Goal: Contribute content: Add original content to the website for others to see

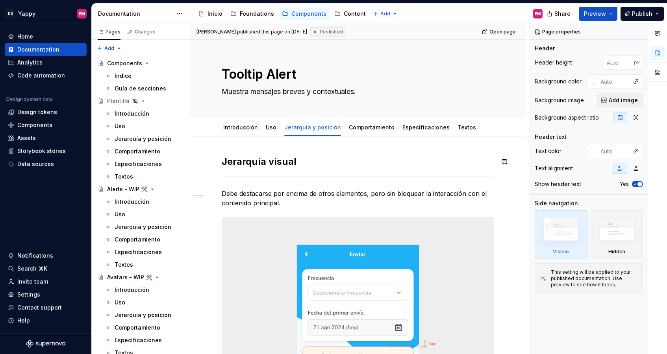
scroll to position [93, 0]
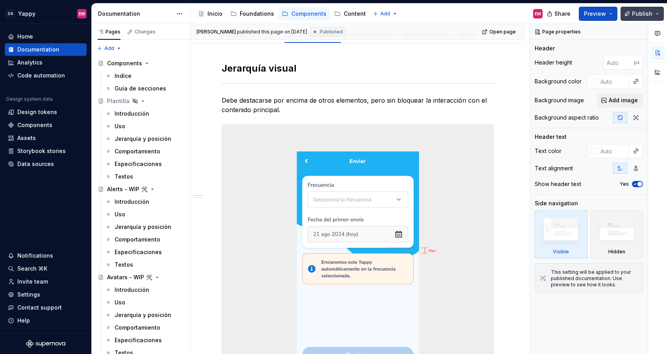
click at [642, 13] on span "Publish" at bounding box center [642, 14] width 20 height 8
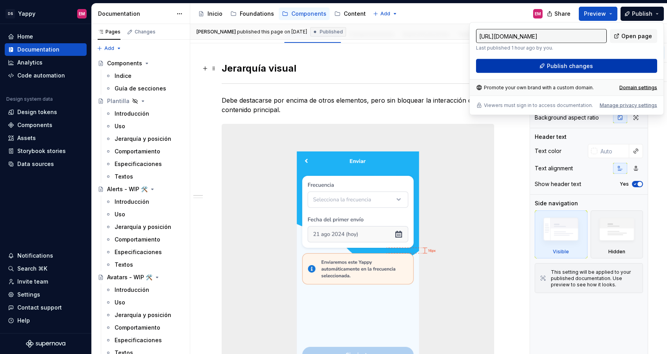
click at [488, 67] on button "Publish changes" at bounding box center [566, 66] width 181 height 14
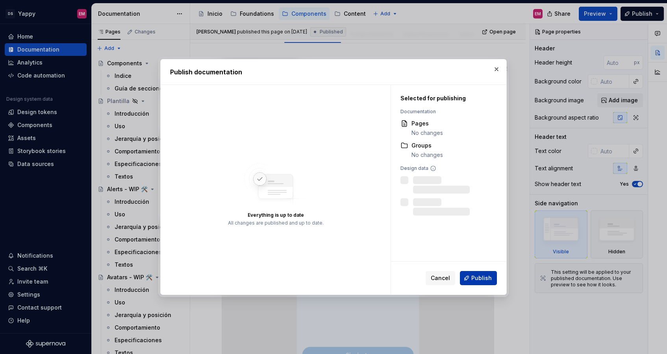
click at [475, 281] on span "Publish" at bounding box center [481, 279] width 20 height 8
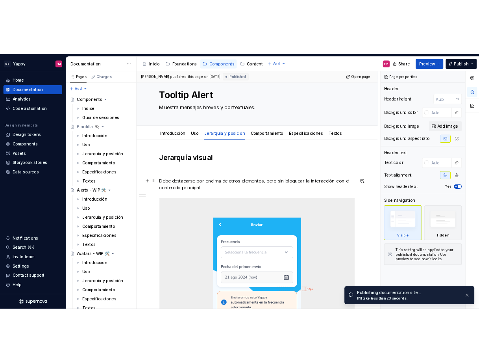
scroll to position [0, 0]
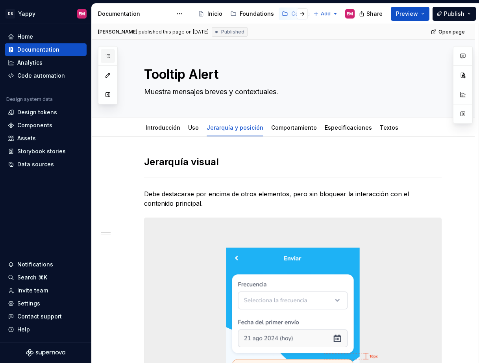
click at [109, 59] on button "button" at bounding box center [108, 56] width 14 height 14
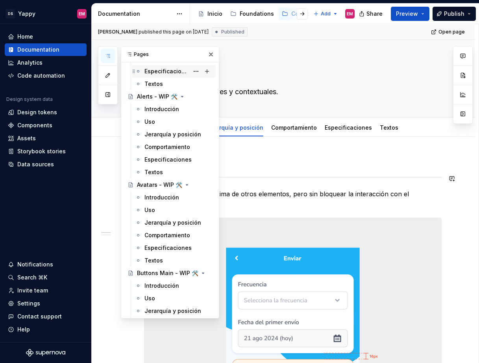
scroll to position [157, 0]
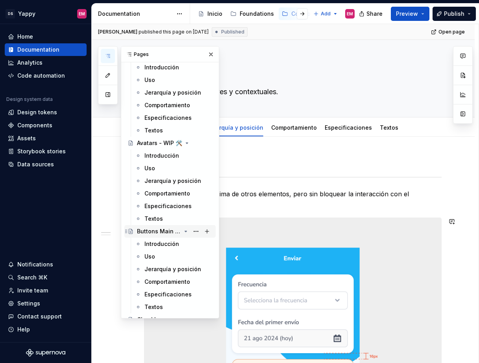
click at [160, 231] on div "Buttons Main - WIP 🛠️" at bounding box center [159, 231] width 44 height 8
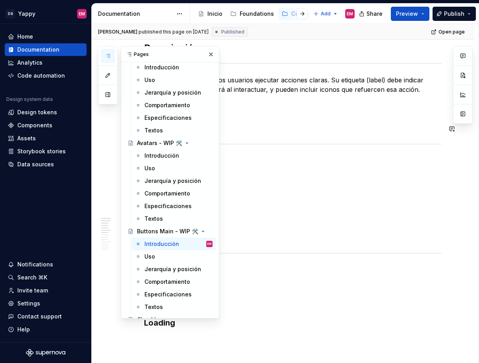
scroll to position [126, 0]
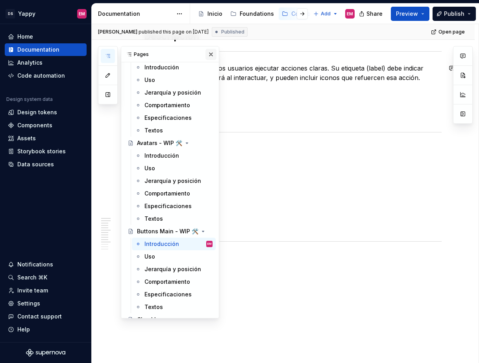
type textarea "*"
click at [210, 58] on button "button" at bounding box center [211, 54] width 11 height 11
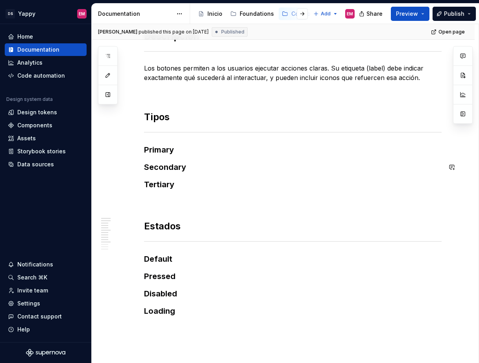
click at [197, 152] on h3 "Primary" at bounding box center [293, 149] width 298 height 11
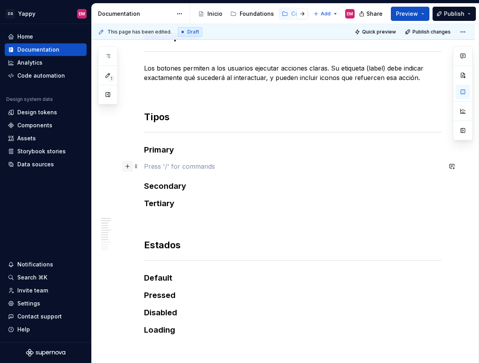
click at [129, 168] on button "button" at bounding box center [127, 166] width 11 height 11
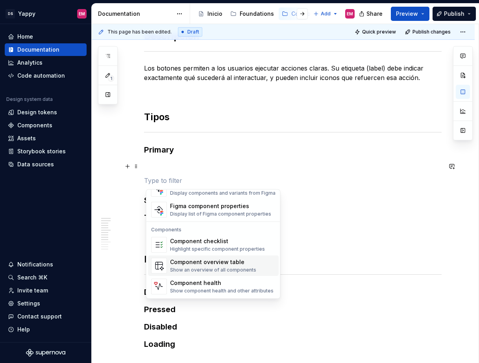
scroll to position [687, 0]
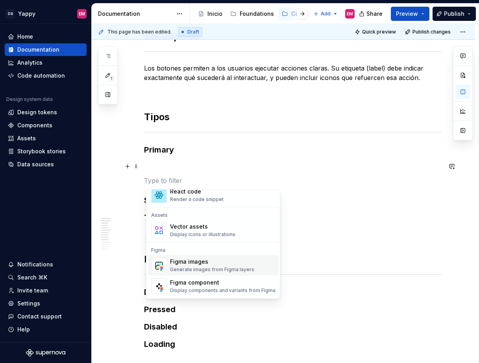
click at [181, 268] on div "Generate images from Figma layers" at bounding box center [212, 269] width 84 height 6
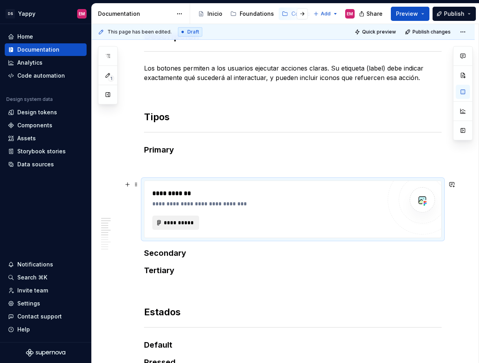
click at [181, 218] on button "**********" at bounding box center [175, 222] width 47 height 14
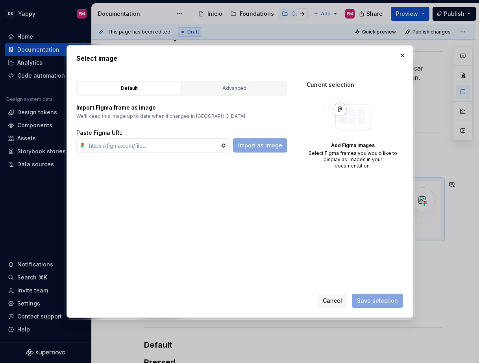
click at [131, 137] on div "Paste Figma URL Import as image" at bounding box center [181, 141] width 211 height 24
click at [131, 141] on input "text" at bounding box center [153, 145] width 135 height 14
paste input "[URL][DOMAIN_NAME]"
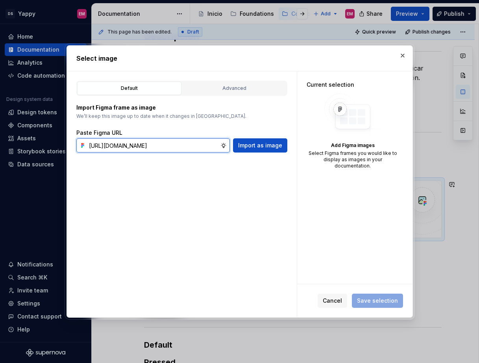
paste input "text"
type input "[URL][DOMAIN_NAME]"
click at [235, 91] on div "Advanced" at bounding box center [234, 88] width 99 height 8
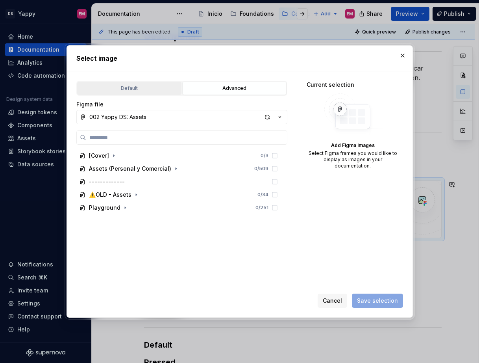
click at [156, 89] on div "Default" at bounding box center [129, 88] width 99 height 8
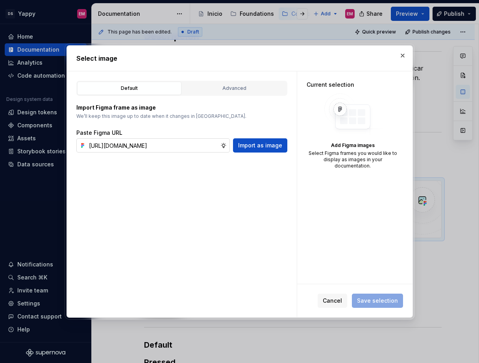
click at [210, 147] on input "[URL][DOMAIN_NAME]" at bounding box center [153, 145] width 135 height 14
click at [260, 143] on span "Import as image" at bounding box center [260, 145] width 44 height 8
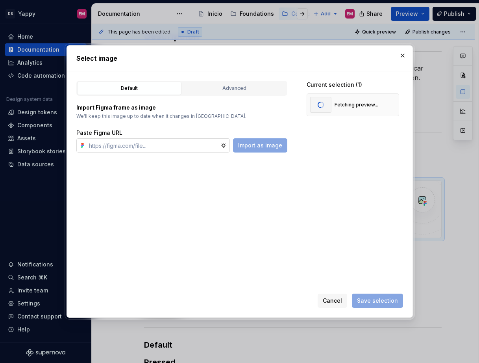
click at [154, 148] on input "text" at bounding box center [153, 145] width 135 height 14
click at [250, 85] on div "Advanced" at bounding box center [234, 88] width 99 height 8
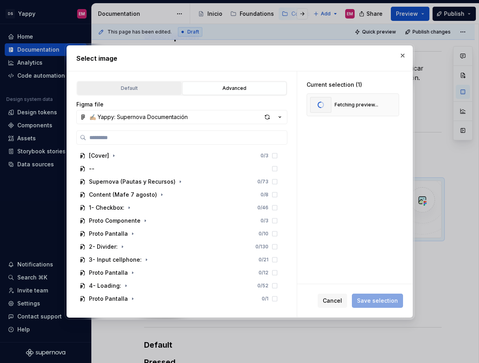
click at [147, 94] on button "Default" at bounding box center [129, 88] width 104 height 13
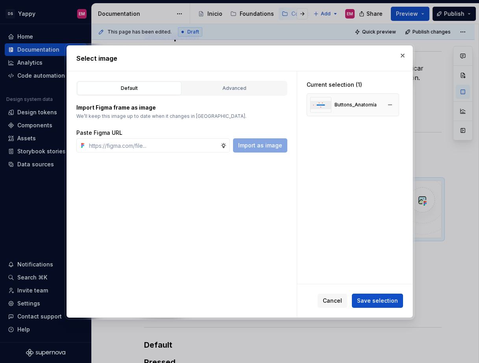
click at [349, 108] on div "Buttons_Anatomía" at bounding box center [356, 105] width 42 height 6
click at [378, 306] on button "Save selection" at bounding box center [377, 300] width 51 height 14
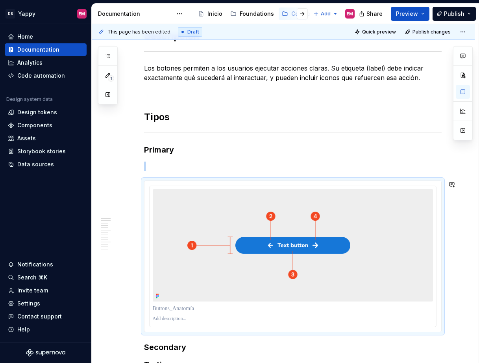
click at [182, 173] on div "Descripción Los botones permiten a los usuarios ejecutar acciones claras. Su et…" at bounding box center [293, 365] width 298 height 671
click at [173, 164] on p at bounding box center [293, 165] width 298 height 9
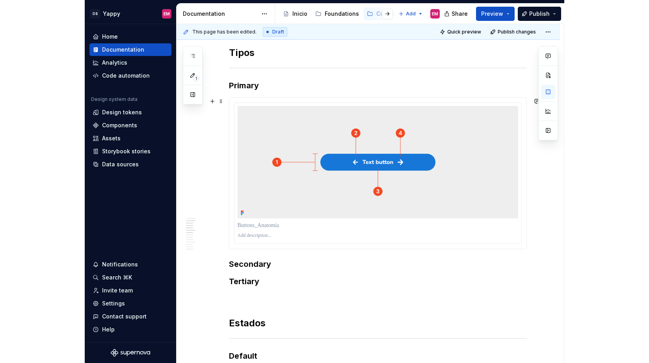
scroll to position [233, 0]
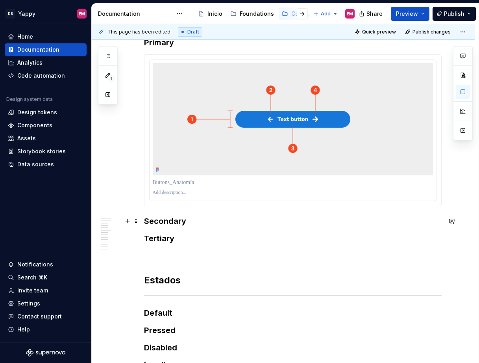
click at [200, 219] on h3 "Secondary" at bounding box center [293, 220] width 298 height 11
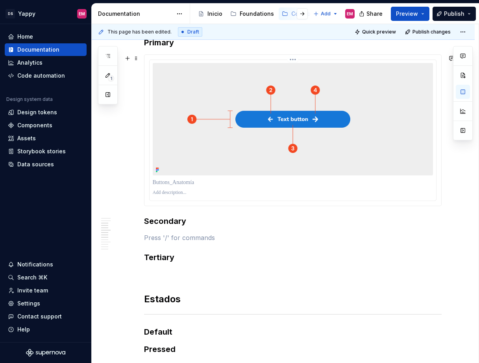
click at [169, 180] on p at bounding box center [293, 182] width 280 height 8
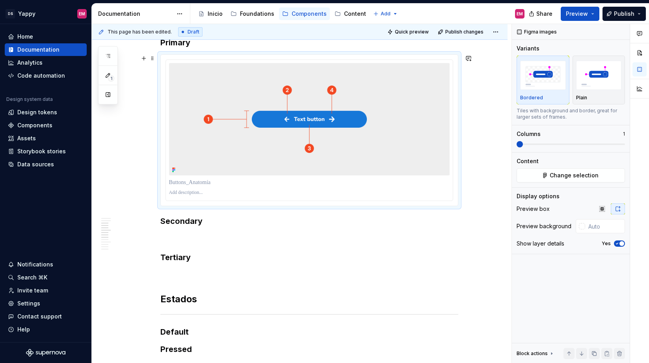
scroll to position [0, 0]
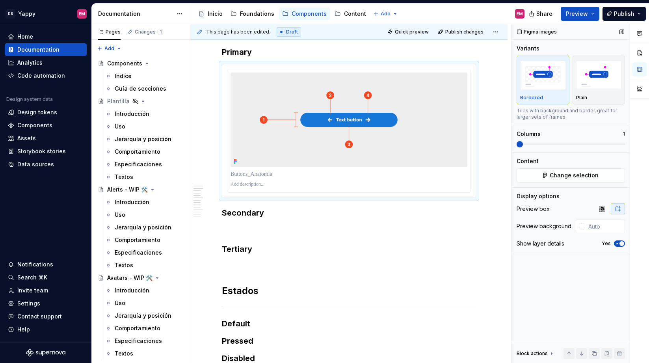
click at [617, 243] on icon "button" at bounding box center [617, 243] width 6 height 5
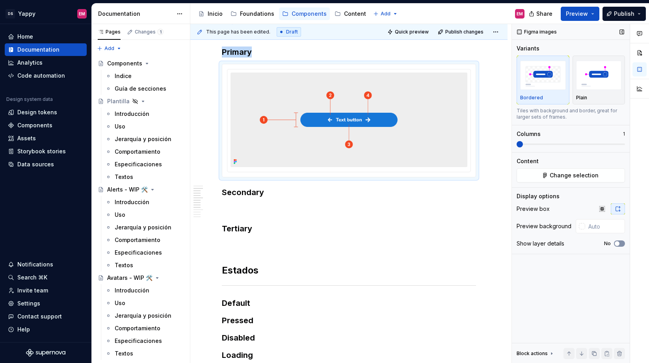
click at [617, 243] on span "button" at bounding box center [616, 243] width 5 height 5
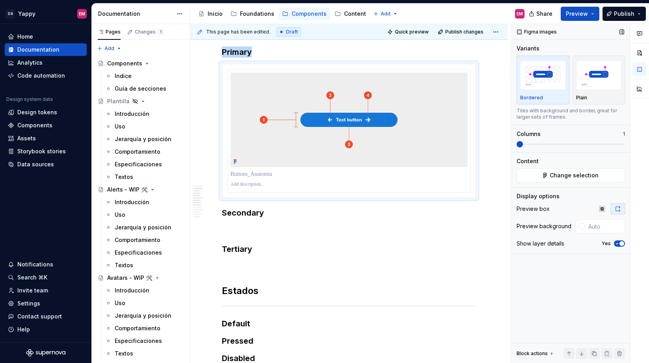
click at [617, 243] on icon "button" at bounding box center [617, 243] width 6 height 5
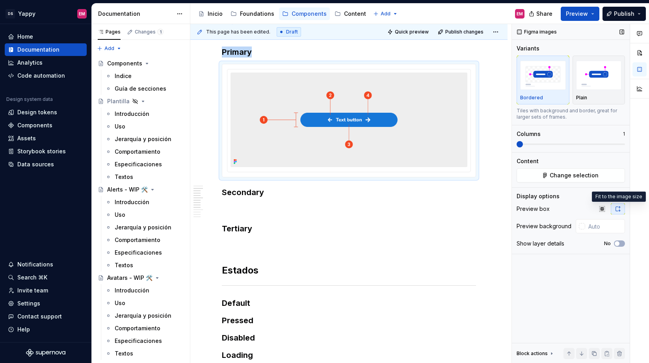
click at [619, 210] on icon "button" at bounding box center [617, 209] width 6 height 6
click at [607, 210] on button "button" at bounding box center [602, 208] width 14 height 11
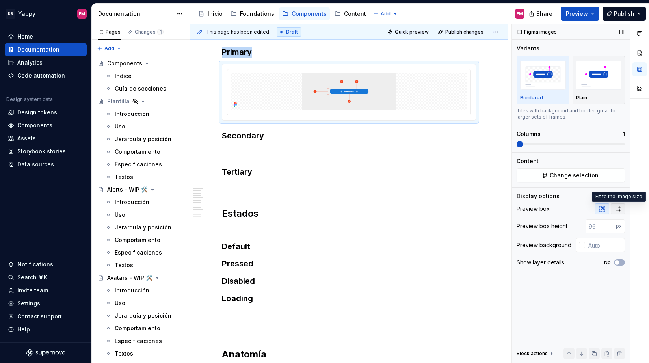
click at [619, 211] on icon "button" at bounding box center [618, 208] width 4 height 5
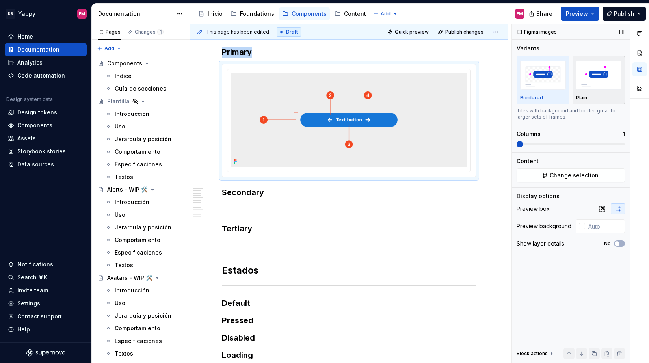
click at [584, 83] on img "button" at bounding box center [599, 75] width 46 height 29
click at [547, 79] on img "button" at bounding box center [543, 75] width 46 height 29
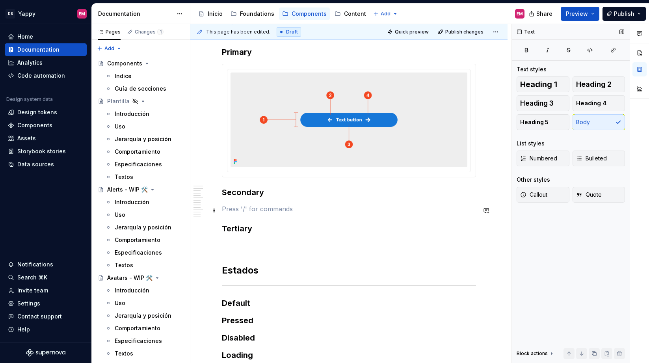
click at [247, 209] on p at bounding box center [349, 208] width 254 height 9
click at [265, 185] on div "Descripción Los botones permiten a los usuarios ejecutar acciones claras. Su et…" at bounding box center [349, 244] width 254 height 643
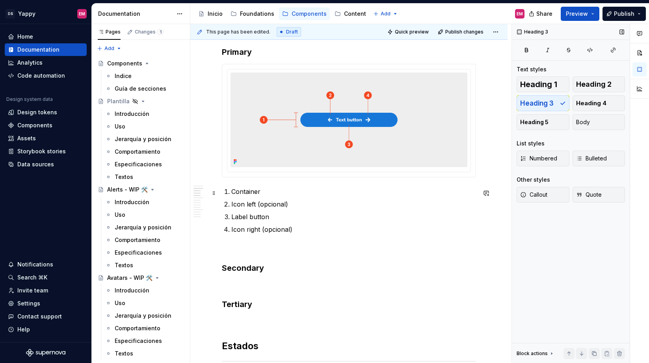
scroll to position [170, 0]
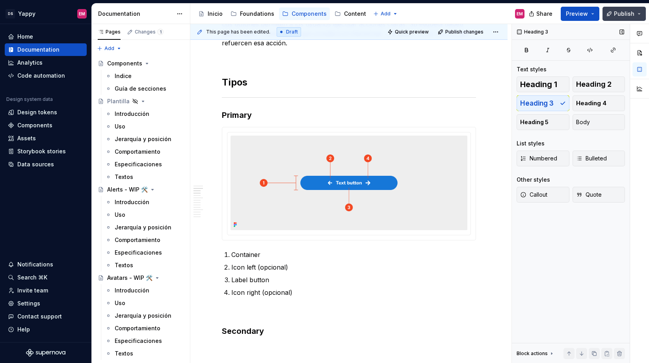
click at [613, 16] on button "Publish" at bounding box center [623, 14] width 43 height 14
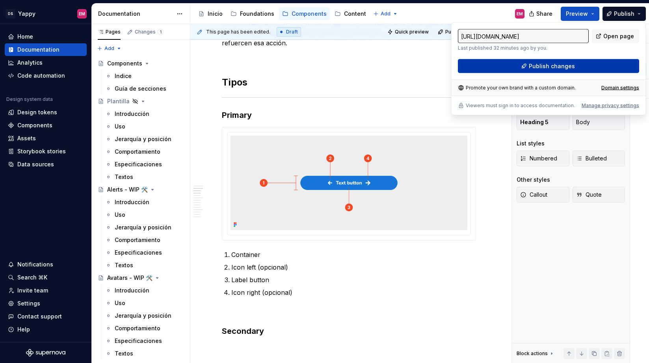
click at [516, 67] on button "Publish changes" at bounding box center [548, 66] width 181 height 14
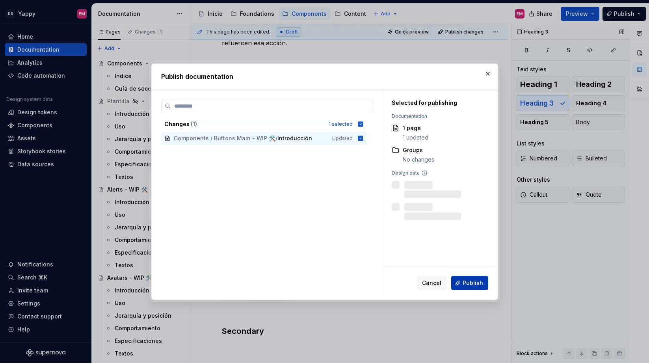
click at [467, 278] on button "Publish" at bounding box center [469, 283] width 37 height 14
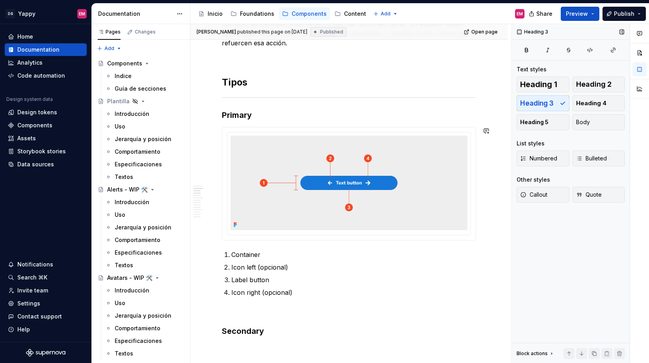
type textarea "*"
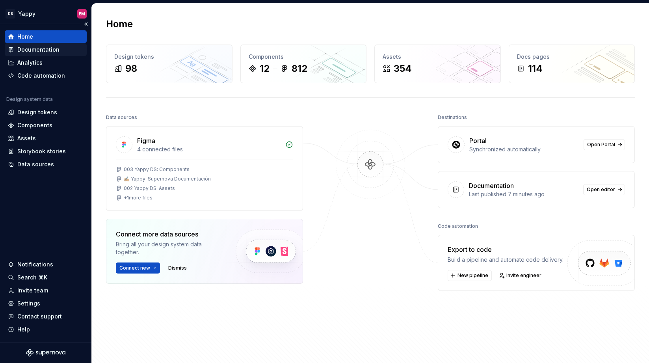
click at [32, 47] on div "Documentation" at bounding box center [38, 50] width 42 height 8
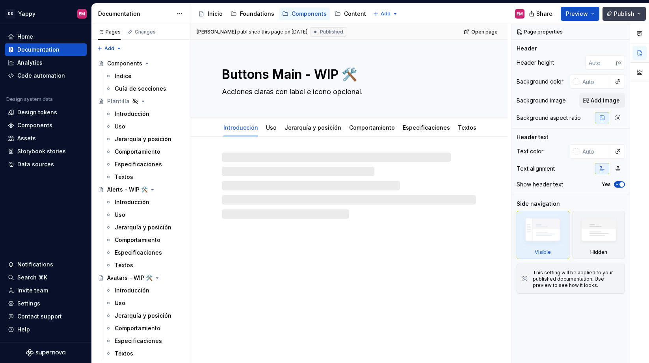
click at [639, 11] on button "Publish" at bounding box center [623, 14] width 43 height 14
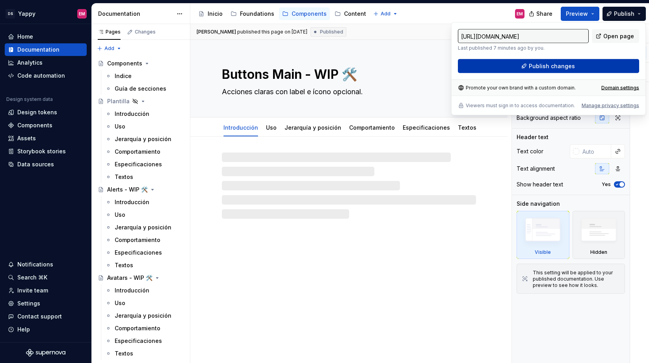
click at [543, 61] on button "Publish changes" at bounding box center [548, 66] width 181 height 14
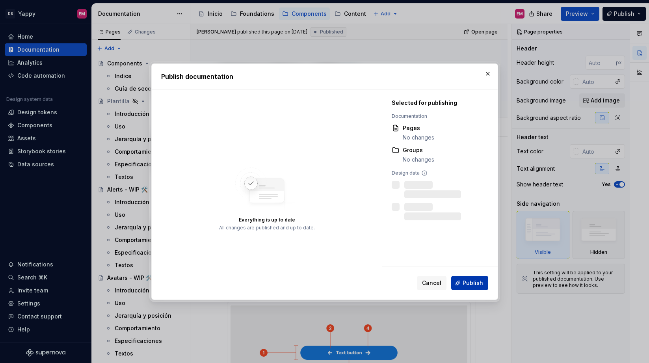
click at [466, 289] on button "Publish" at bounding box center [469, 283] width 37 height 14
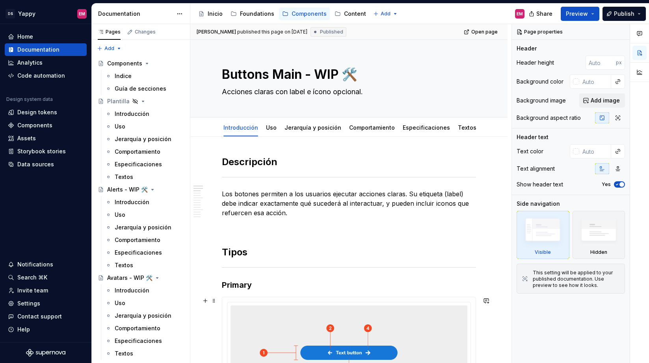
type textarea "*"
